Goal: Check status: Check status

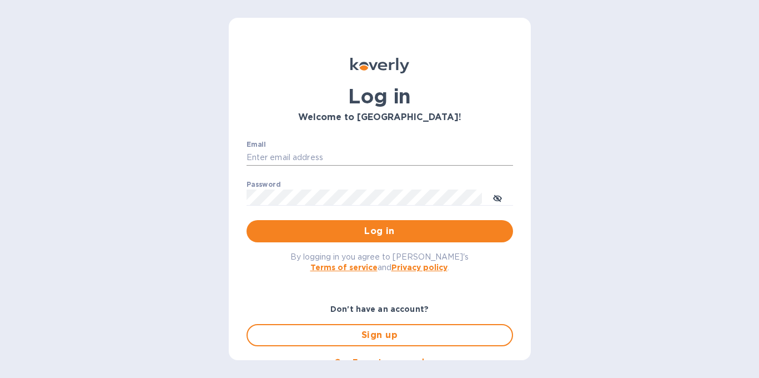
click at [278, 158] on input "Email" at bounding box center [380, 157] width 267 height 17
paste input "[PERSON_NAME][EMAIL_ADDRESS][DOMAIN_NAME]"
type input "[PERSON_NAME][EMAIL_ADDRESS][DOMAIN_NAME]"
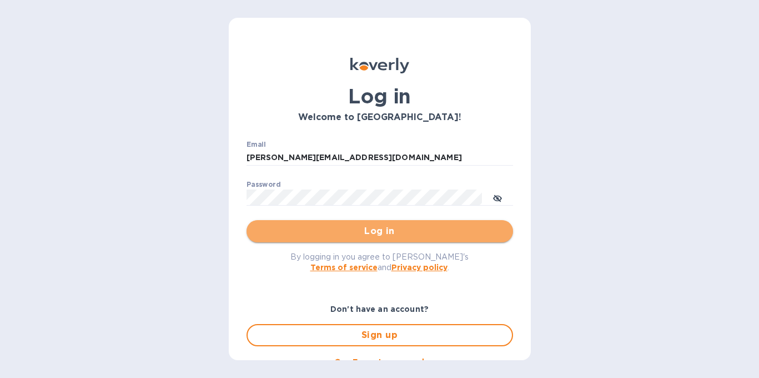
click at [387, 237] on span "Log in" at bounding box center [379, 230] width 249 height 13
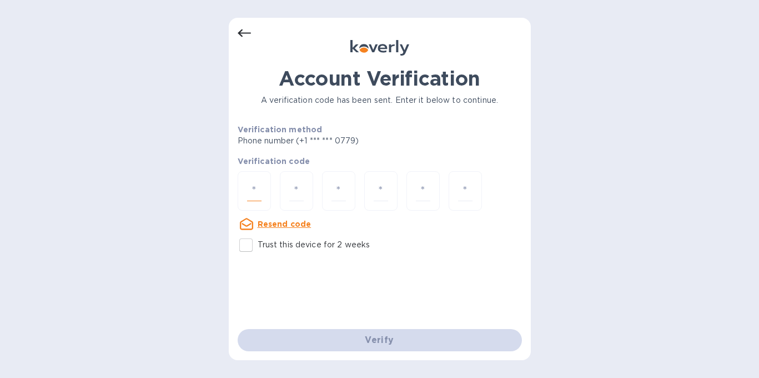
click at [248, 189] on input "number" at bounding box center [254, 190] width 14 height 21
type input "5"
type input "3"
type input "8"
type input "3"
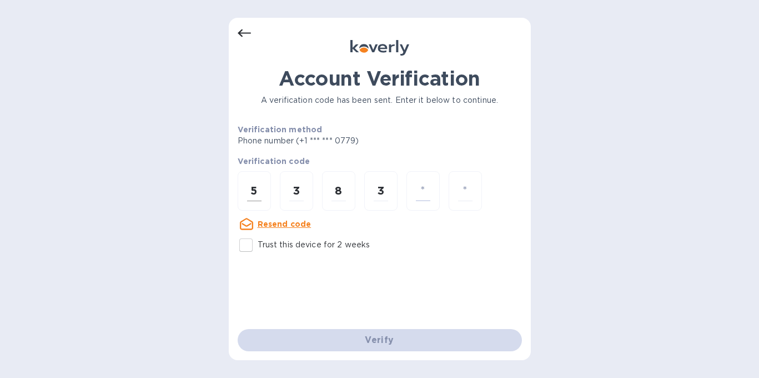
type input "8"
type input "9"
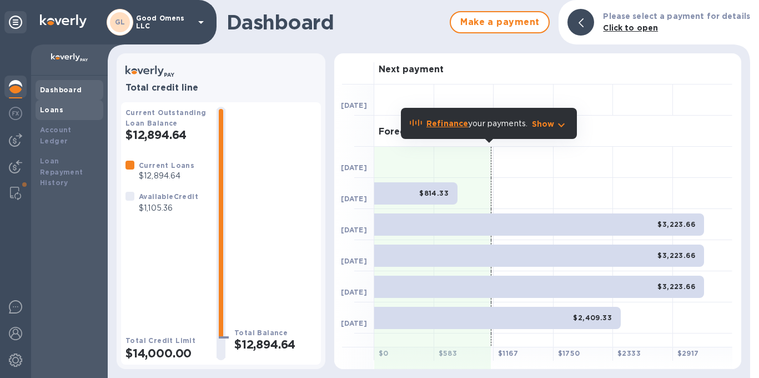
click at [52, 114] on div "Loans" at bounding box center [69, 109] width 59 height 11
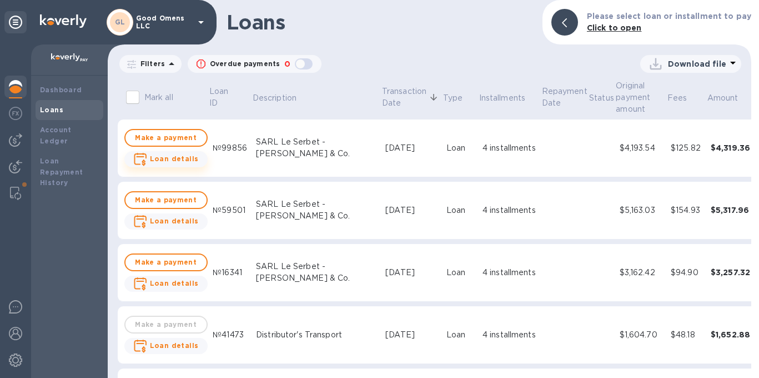
click at [169, 160] on b "Loan details" at bounding box center [174, 158] width 49 height 8
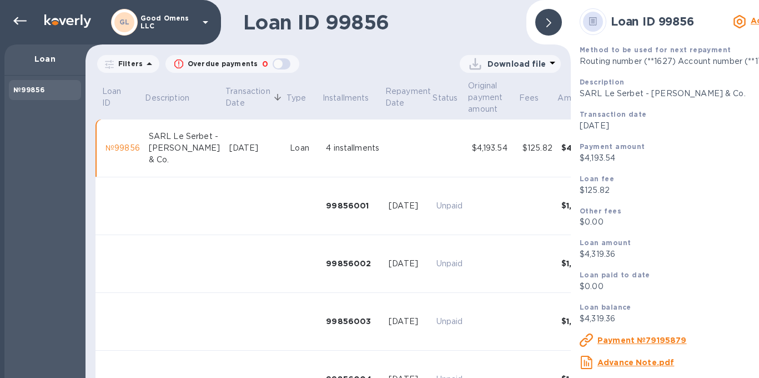
click at [550, 25] on icon at bounding box center [548, 22] width 5 height 9
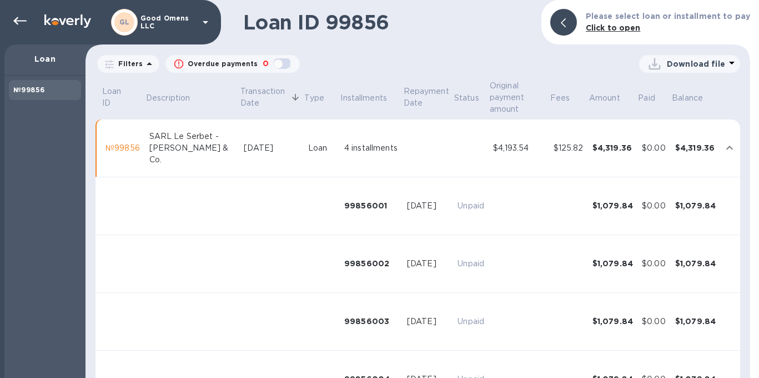
click at [39, 62] on p "Loan" at bounding box center [44, 58] width 63 height 11
click at [24, 23] on icon at bounding box center [19, 20] width 13 height 13
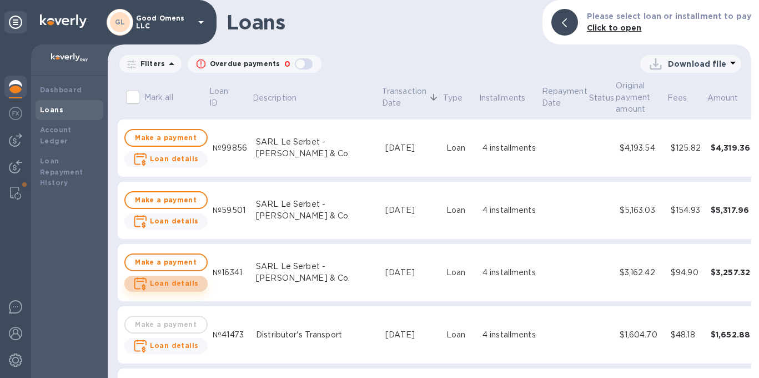
click at [183, 285] on b "Loan details" at bounding box center [174, 283] width 49 height 8
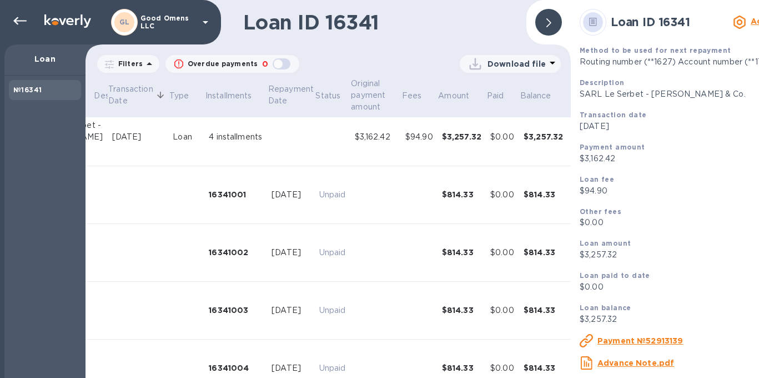
scroll to position [0, 112]
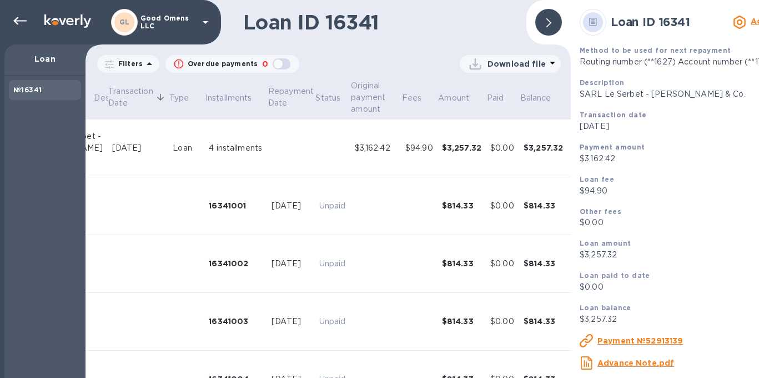
click at [548, 26] on icon at bounding box center [548, 22] width 5 height 9
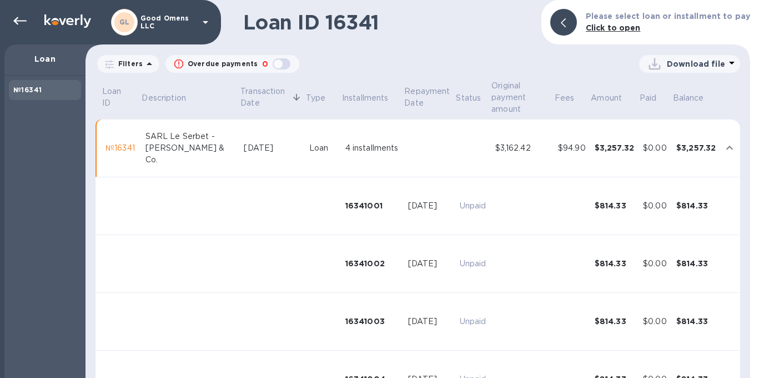
scroll to position [0, 0]
click at [54, 56] on p "Loan" at bounding box center [44, 58] width 63 height 11
click at [26, 24] on icon at bounding box center [19, 20] width 13 height 13
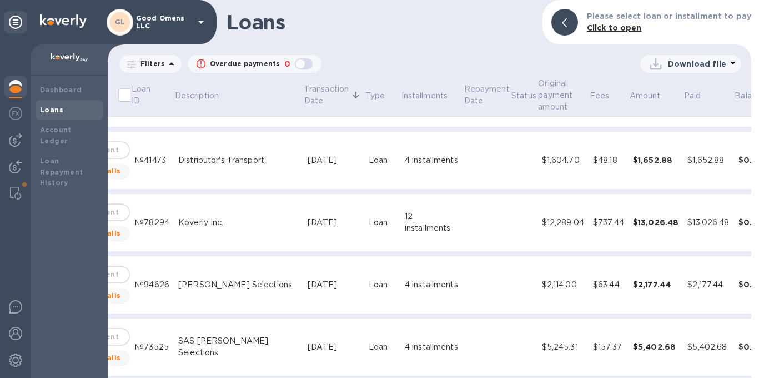
scroll to position [178, 78]
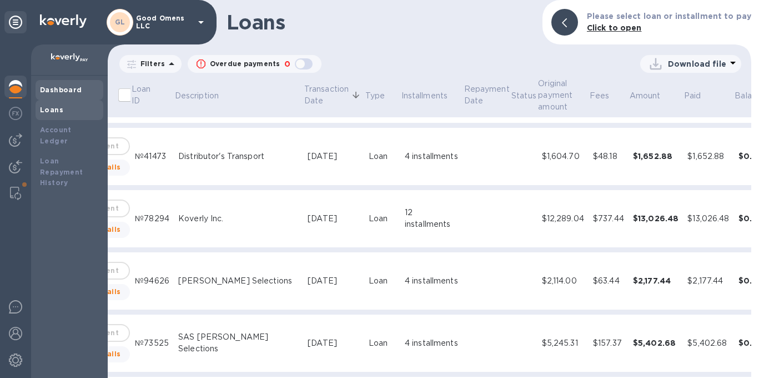
click at [76, 93] on b "Dashboard" at bounding box center [61, 90] width 42 height 8
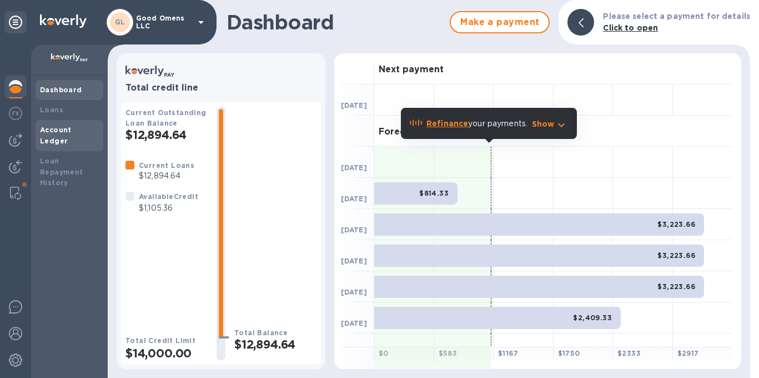
click at [60, 137] on div "Account Ledger" at bounding box center [70, 135] width 68 height 31
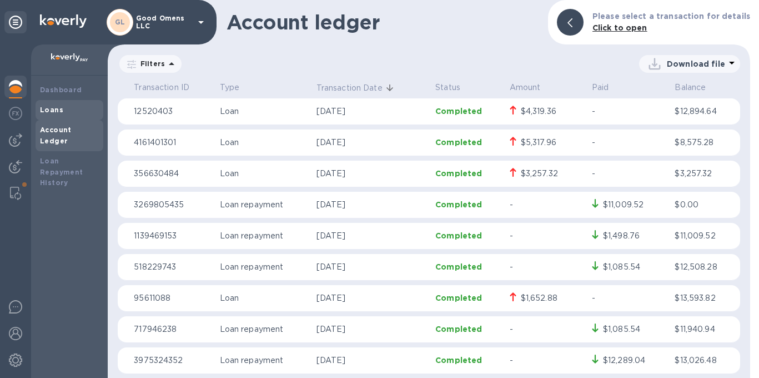
click at [69, 108] on div "Loans" at bounding box center [69, 109] width 59 height 11
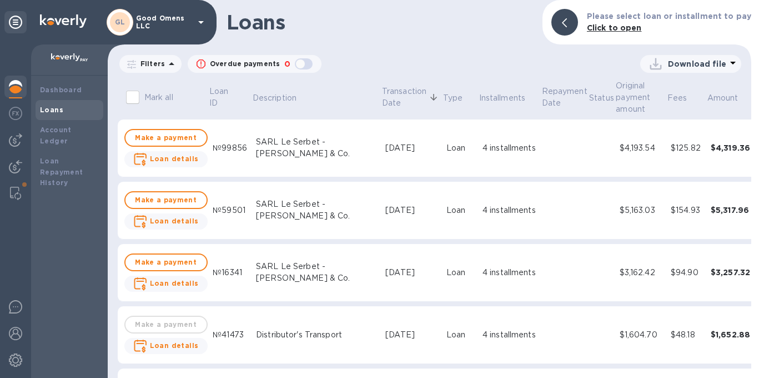
scroll to position [51, 0]
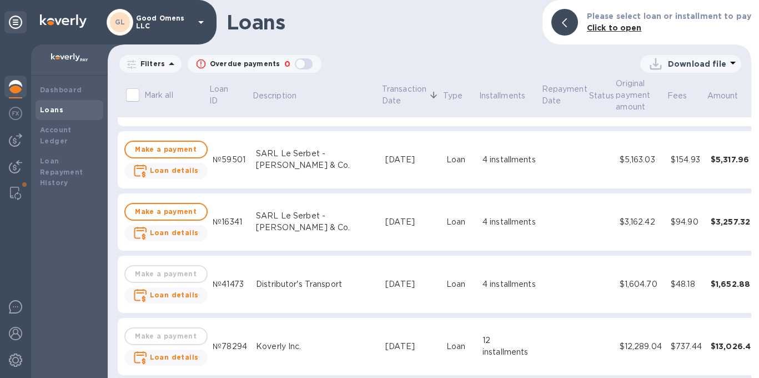
click at [541, 289] on td at bounding box center [565, 284] width 48 height 58
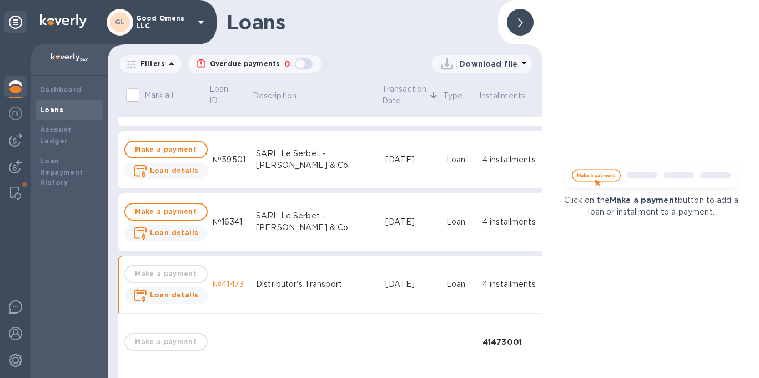
click at [517, 25] on div at bounding box center [520, 22] width 27 height 27
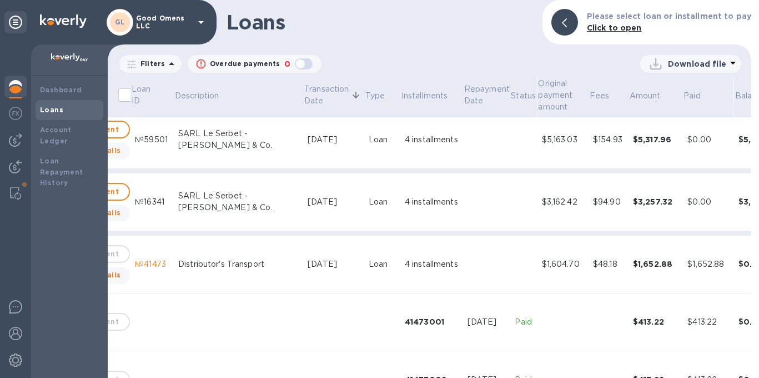
scroll to position [70, 78]
click at [510, 208] on td at bounding box center [523, 203] width 27 height 58
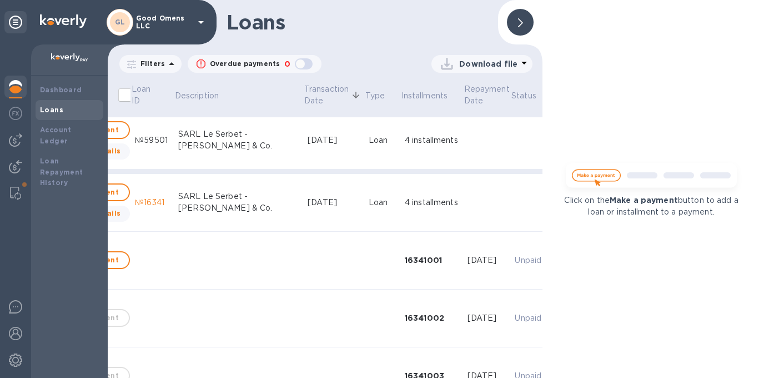
click at [525, 28] on div at bounding box center [520, 22] width 27 height 27
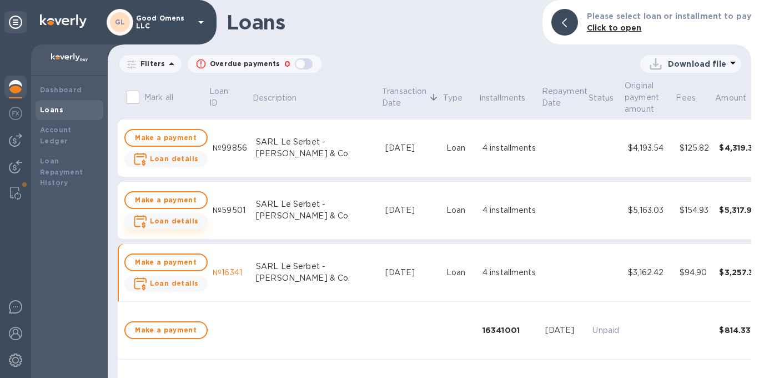
click at [178, 223] on b "Loan details" at bounding box center [174, 221] width 49 height 8
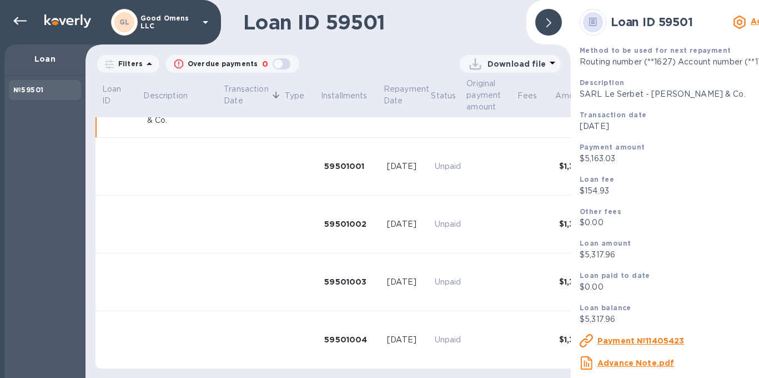
scroll to position [58, 0]
click at [16, 18] on icon at bounding box center [19, 21] width 13 height 8
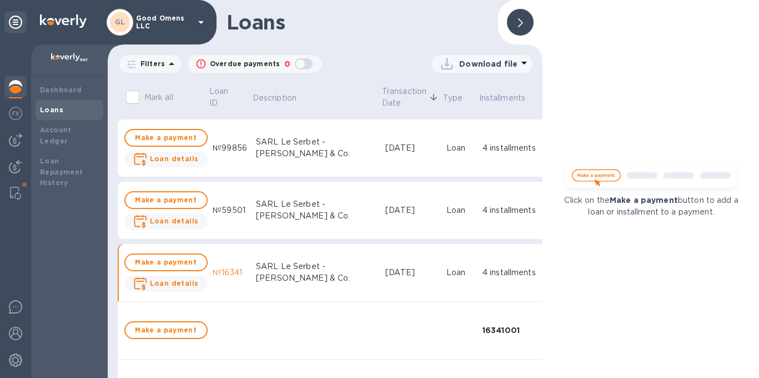
click at [518, 27] on icon at bounding box center [520, 22] width 5 height 9
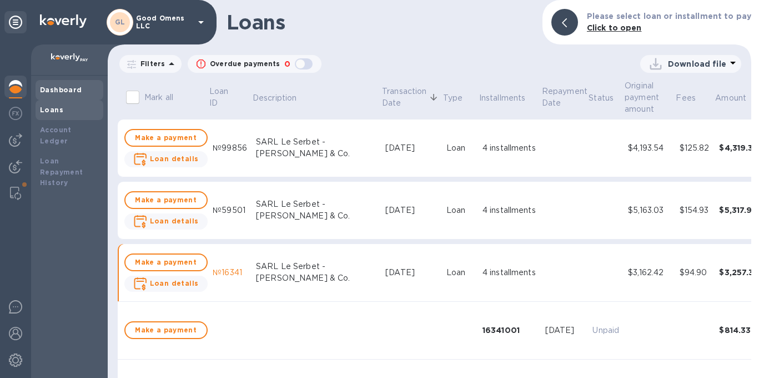
click at [76, 92] on b "Dashboard" at bounding box center [61, 90] width 42 height 8
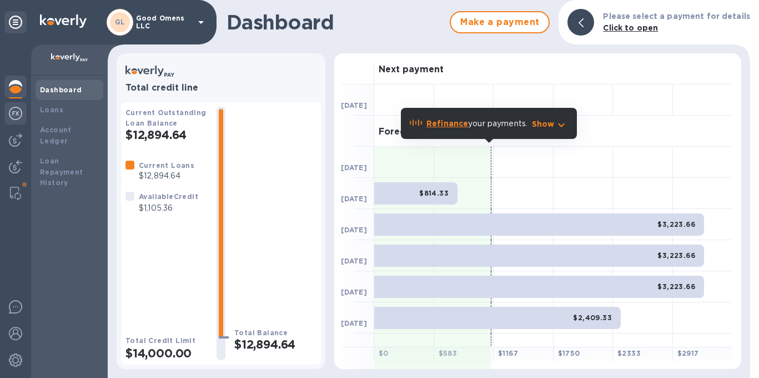
click at [22, 118] on img at bounding box center [15, 113] width 13 height 13
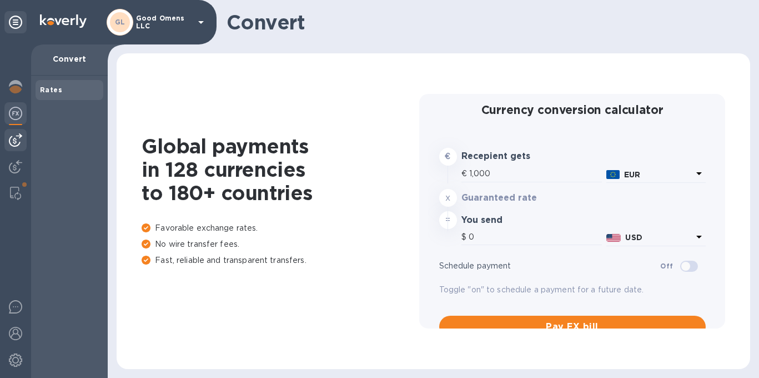
type input "1,184.38"
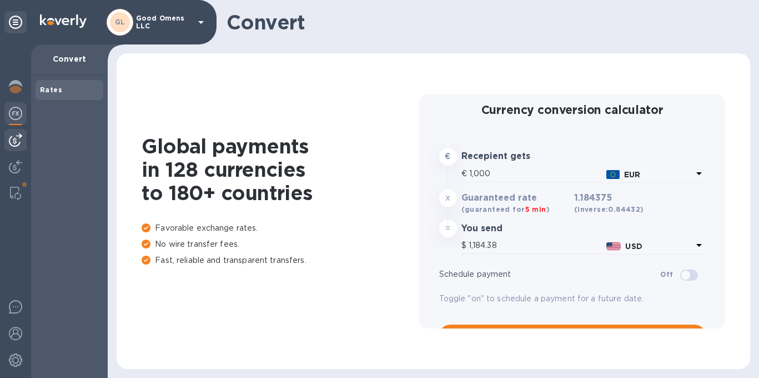
click at [18, 139] on img at bounding box center [15, 139] width 13 height 13
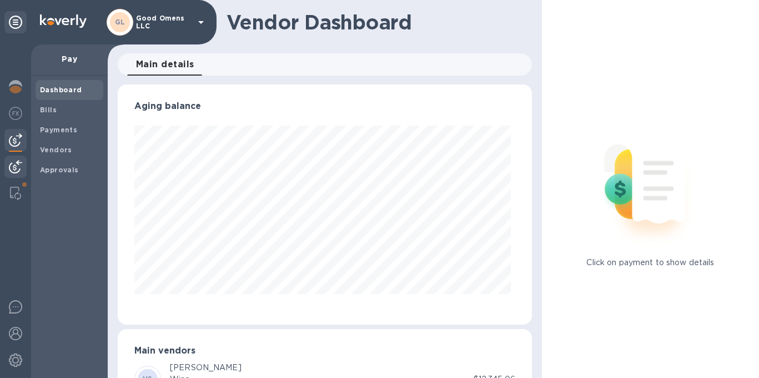
scroll to position [240, 410]
click at [14, 27] on icon at bounding box center [15, 22] width 13 height 13
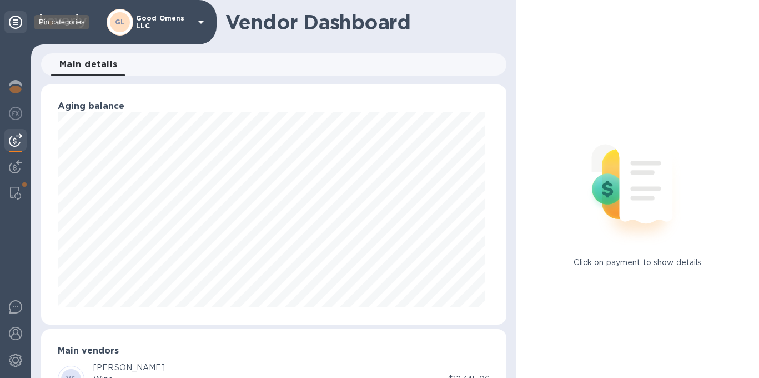
click at [18, 22] on icon at bounding box center [15, 22] width 13 height 13
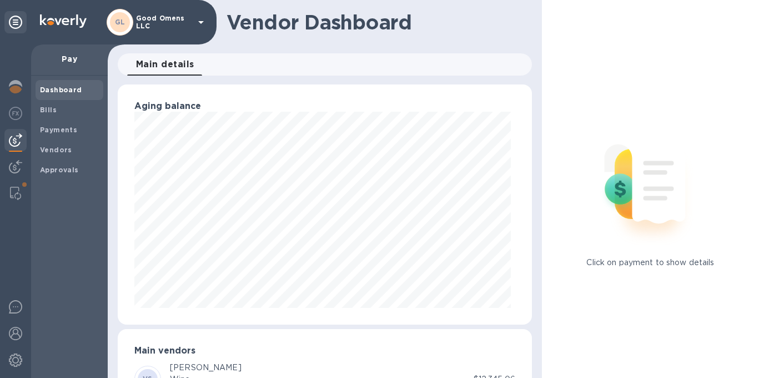
click at [64, 89] on b "Dashboard" at bounding box center [61, 90] width 42 height 8
click at [9, 86] on img at bounding box center [15, 86] width 13 height 13
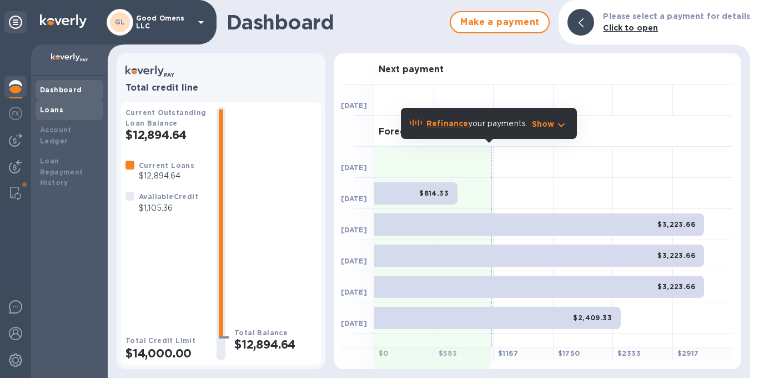
click at [58, 113] on b "Loans" at bounding box center [51, 109] width 23 height 8
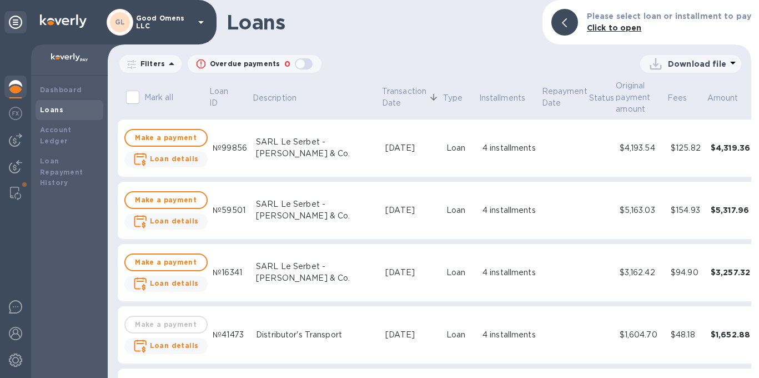
click at [733, 62] on icon at bounding box center [732, 62] width 13 height 13
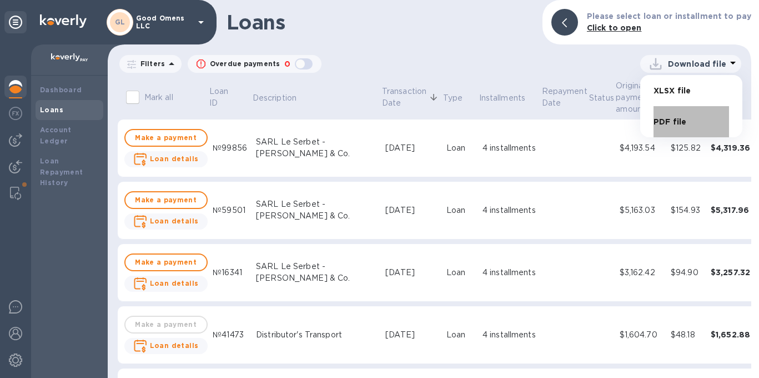
click at [670, 123] on li "PDF file" at bounding box center [692, 121] width 76 height 31
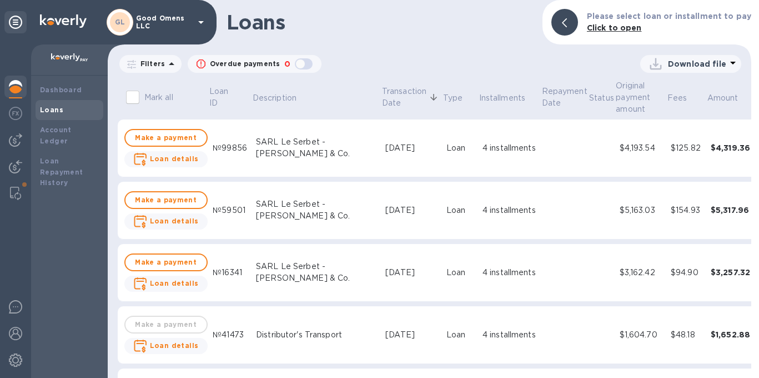
click at [200, 23] on icon at bounding box center [200, 22] width 13 height 13
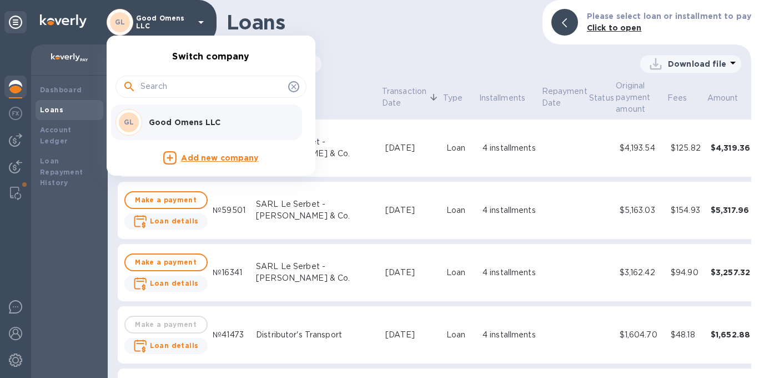
click at [201, 22] on div at bounding box center [379, 189] width 759 height 378
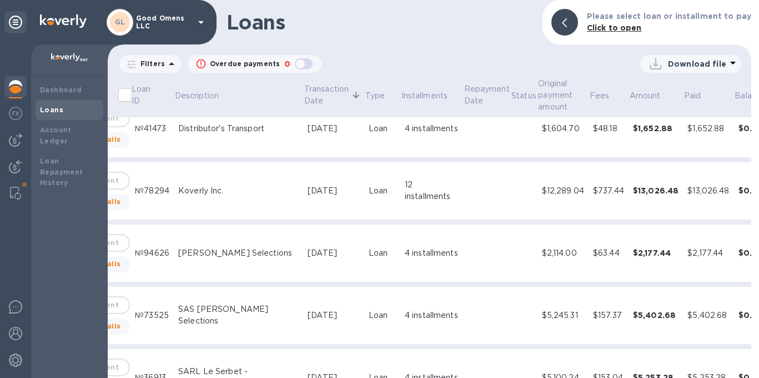
scroll to position [206, 0]
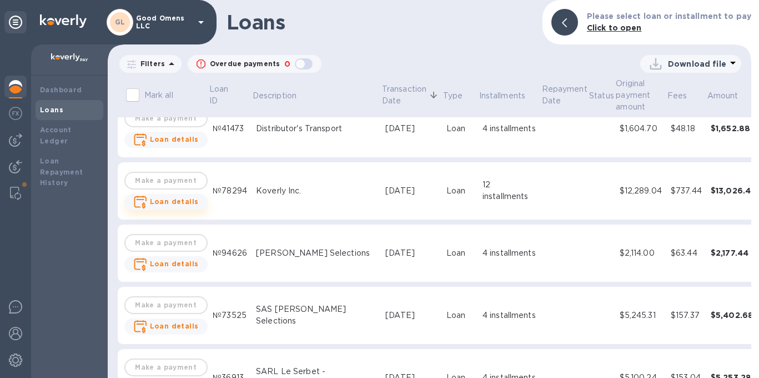
click at [193, 205] on b "Loan details" at bounding box center [174, 201] width 49 height 8
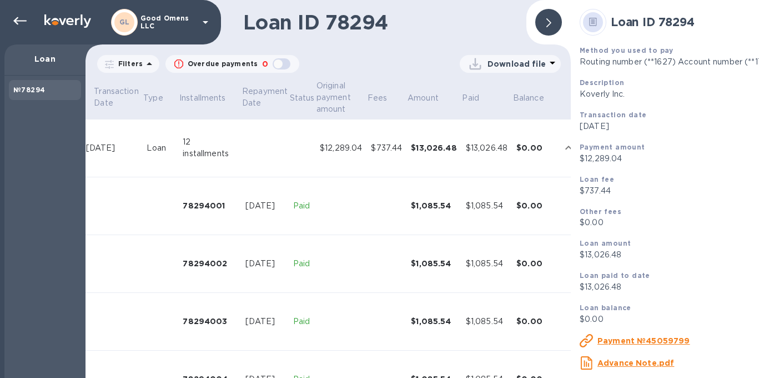
scroll to position [0, 131]
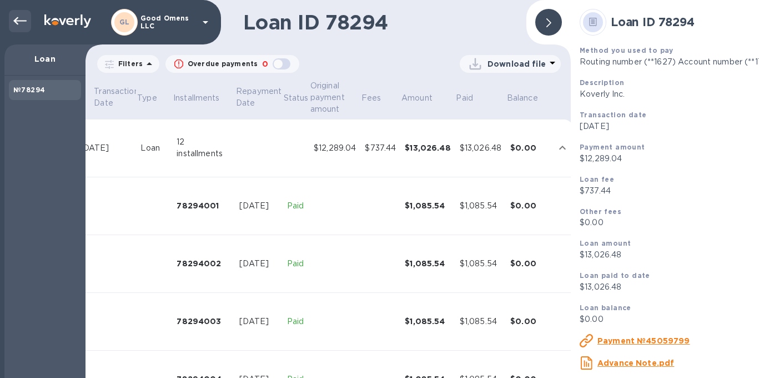
click at [21, 23] on icon at bounding box center [19, 20] width 13 height 13
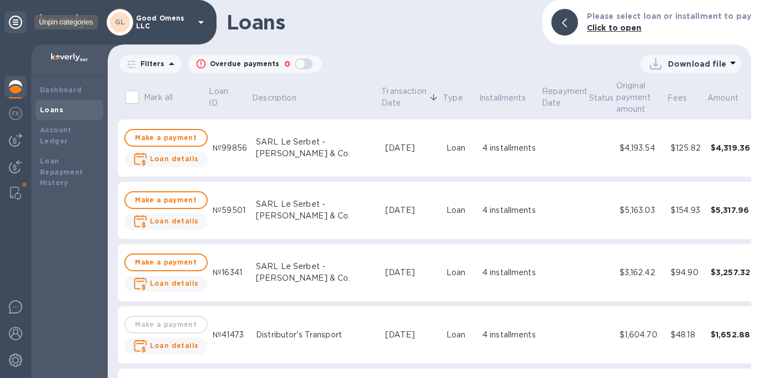
click at [15, 24] on icon at bounding box center [15, 22] width 13 height 13
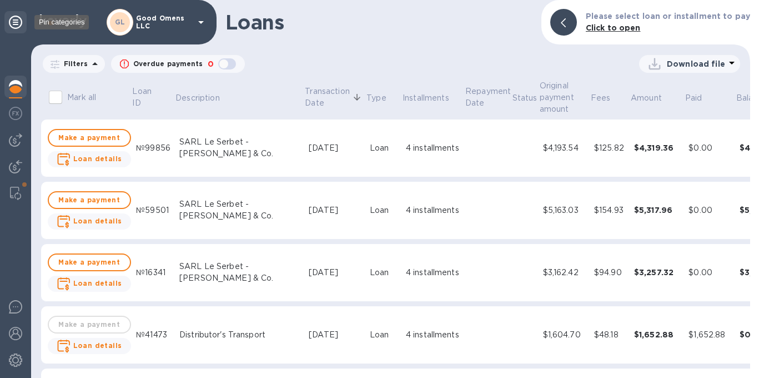
click at [15, 24] on icon at bounding box center [15, 22] width 13 height 13
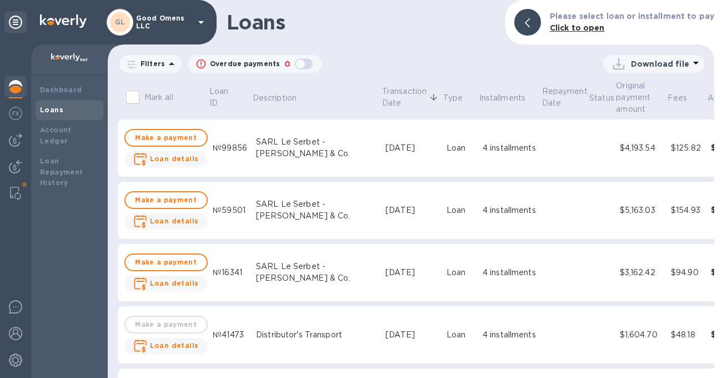
click at [48, 114] on div "Loans" at bounding box center [69, 109] width 59 height 11
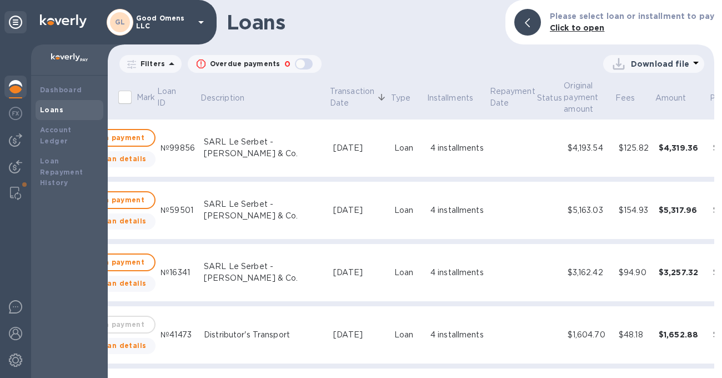
scroll to position [0, 115]
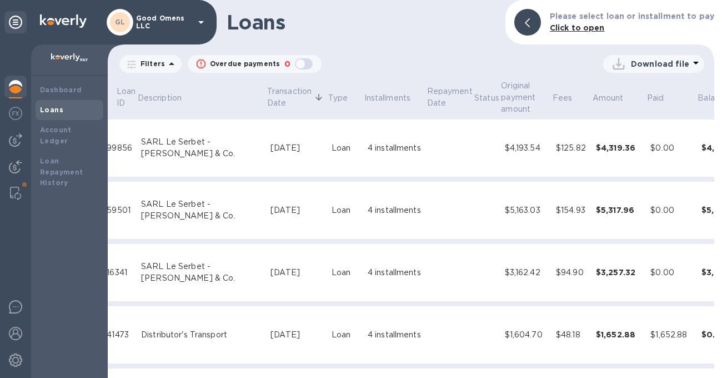
click at [650, 148] on div "$0.00" at bounding box center [671, 148] width 42 height 12
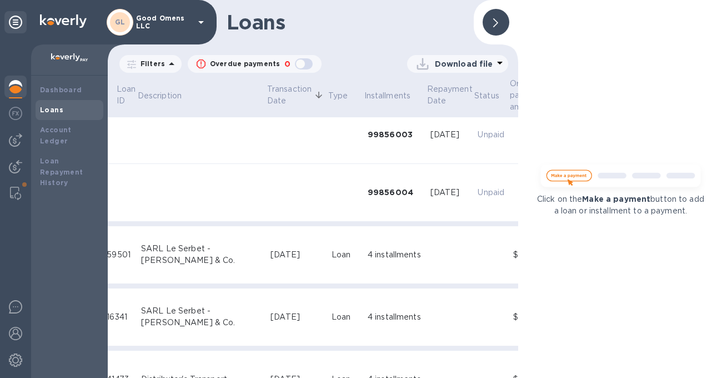
scroll to position [169, 115]
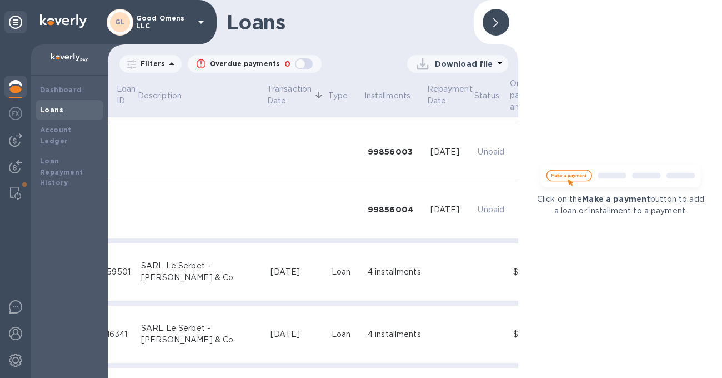
click at [504, 22] on div at bounding box center [495, 22] width 27 height 27
